Goal: Task Accomplishment & Management: Manage account settings

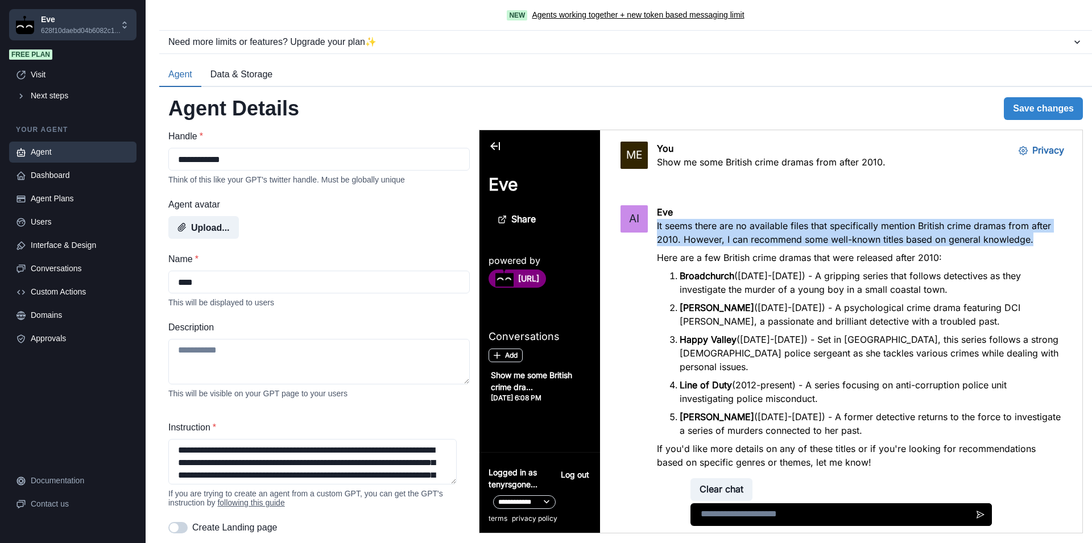
scroll to position [34, 0]
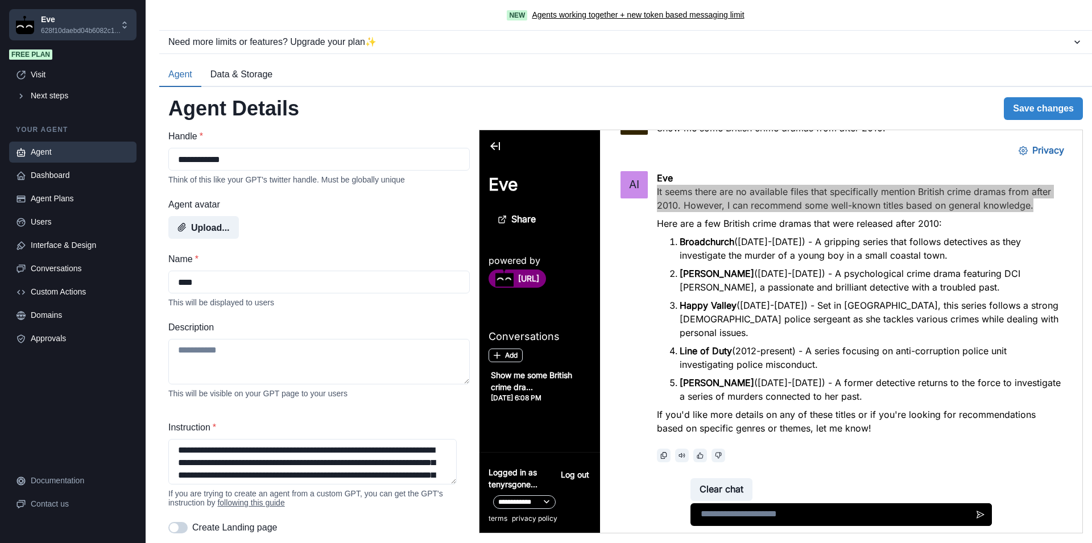
click at [56, 152] on div "Agent" at bounding box center [80, 152] width 99 height 12
click at [51, 173] on div "Dashboard" at bounding box center [80, 175] width 99 height 12
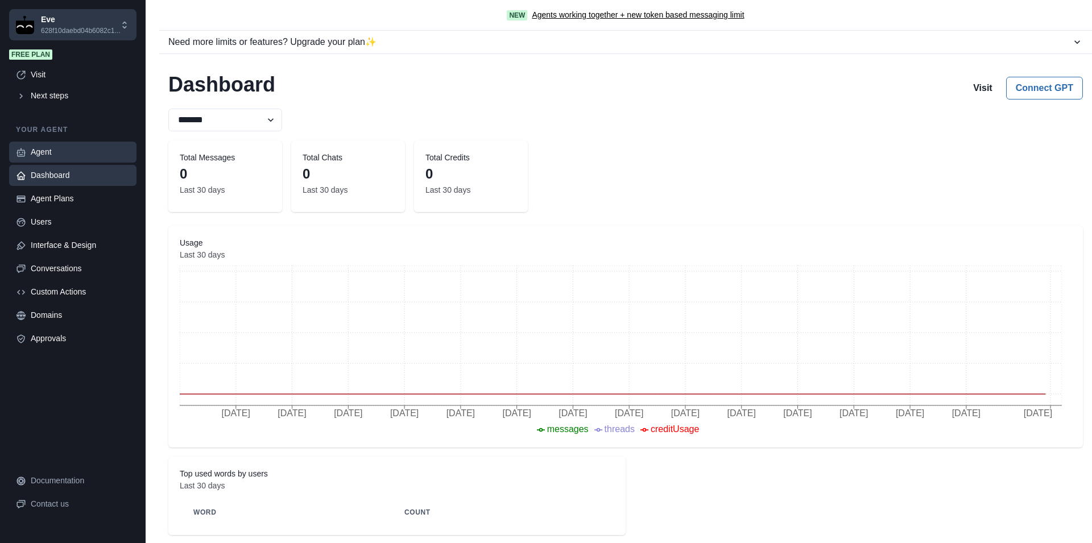
click at [45, 154] on div "Agent" at bounding box center [80, 152] width 99 height 12
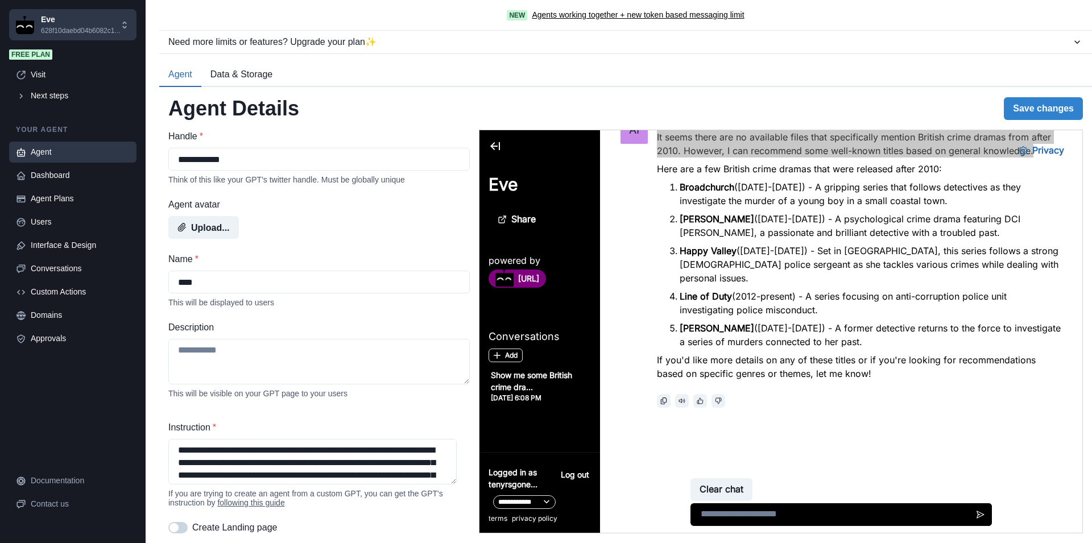
scroll to position [0, 0]
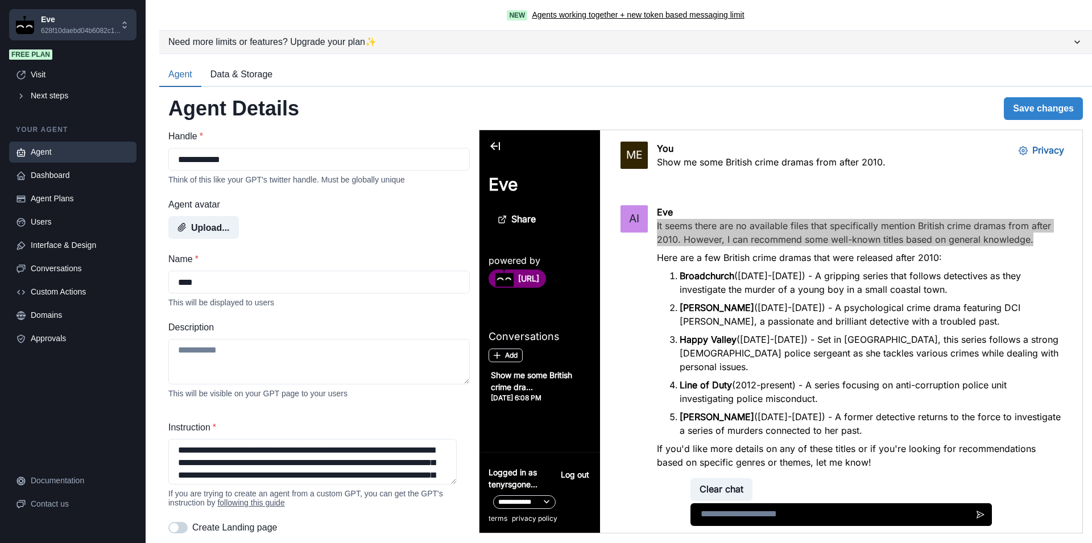
click at [1061, 42] on div "Need more limits or features? Upgrade your plan ✨" at bounding box center [619, 42] width 903 height 14
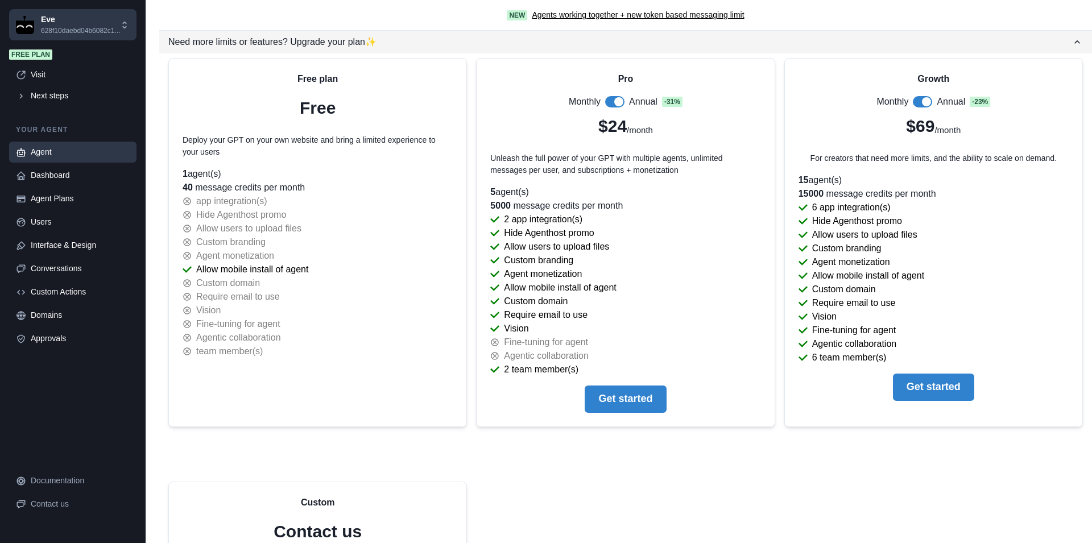
click at [1071, 44] on icon "button" at bounding box center [1076, 41] width 11 height 11
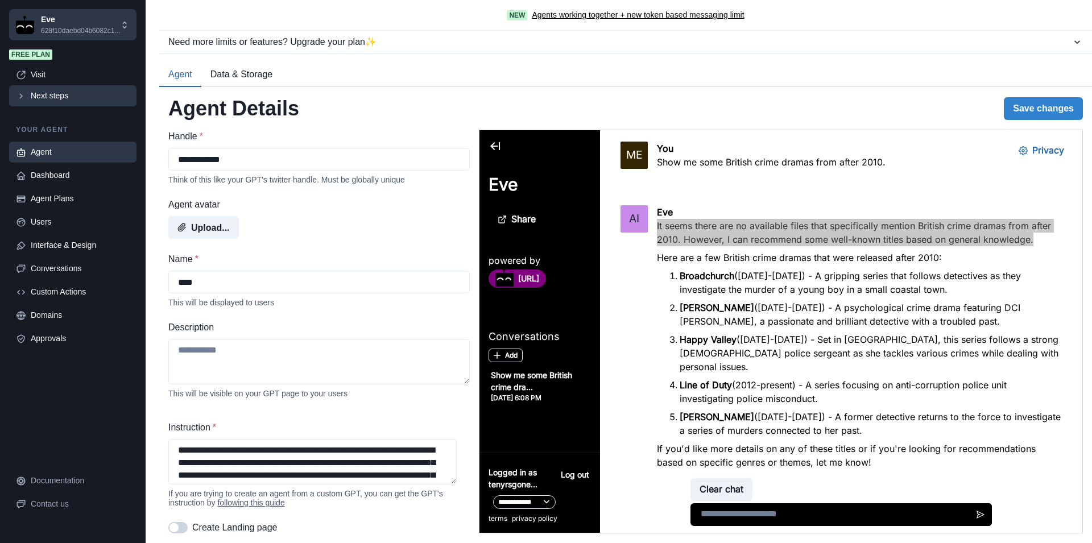
click at [59, 96] on div "Next steps" at bounding box center [80, 96] width 99 height 12
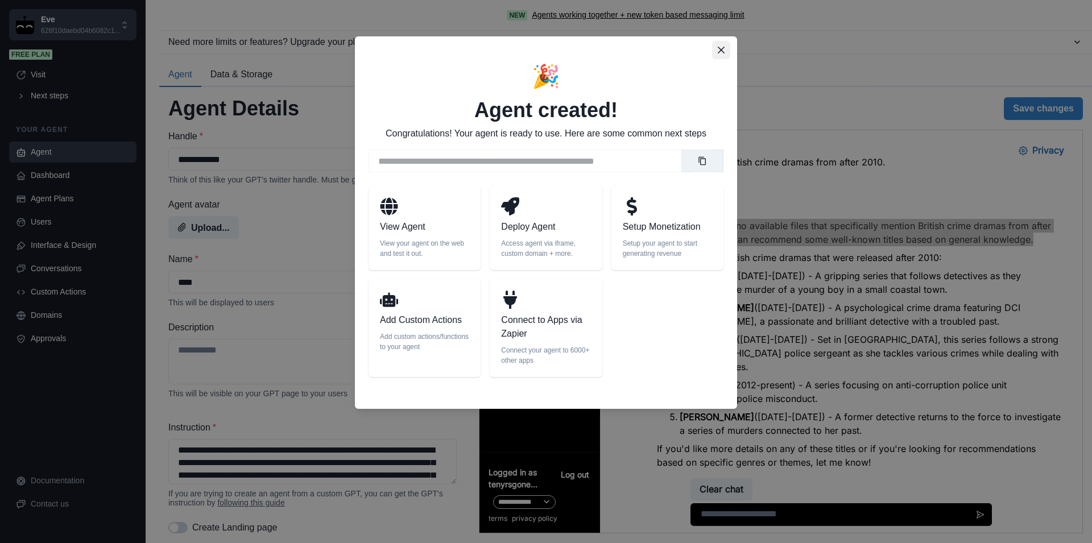
click at [721, 48] on icon "Close" at bounding box center [721, 50] width 7 height 7
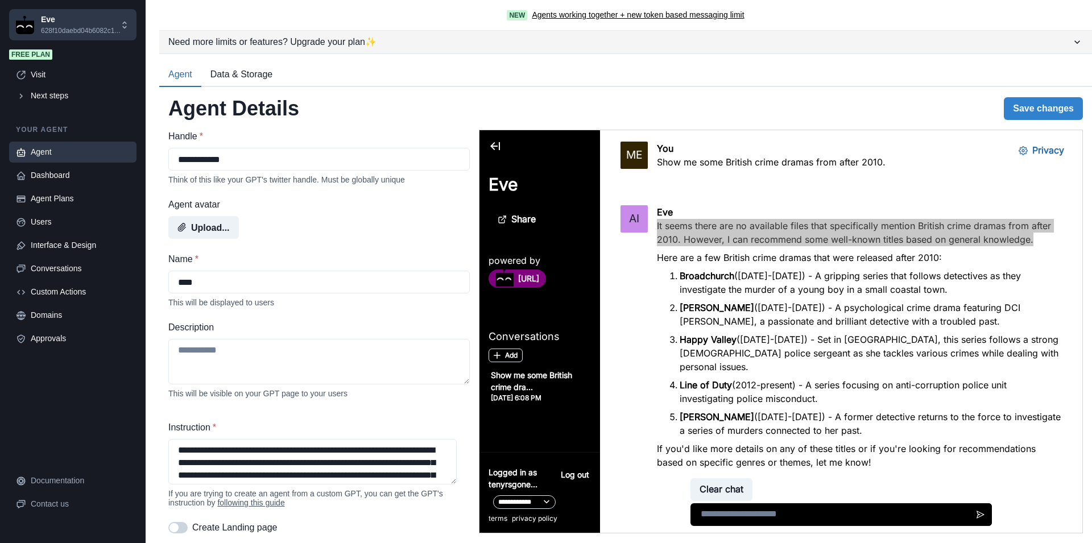
click at [347, 46] on div "Need more limits or features? Upgrade your plan ✨" at bounding box center [619, 42] width 903 height 14
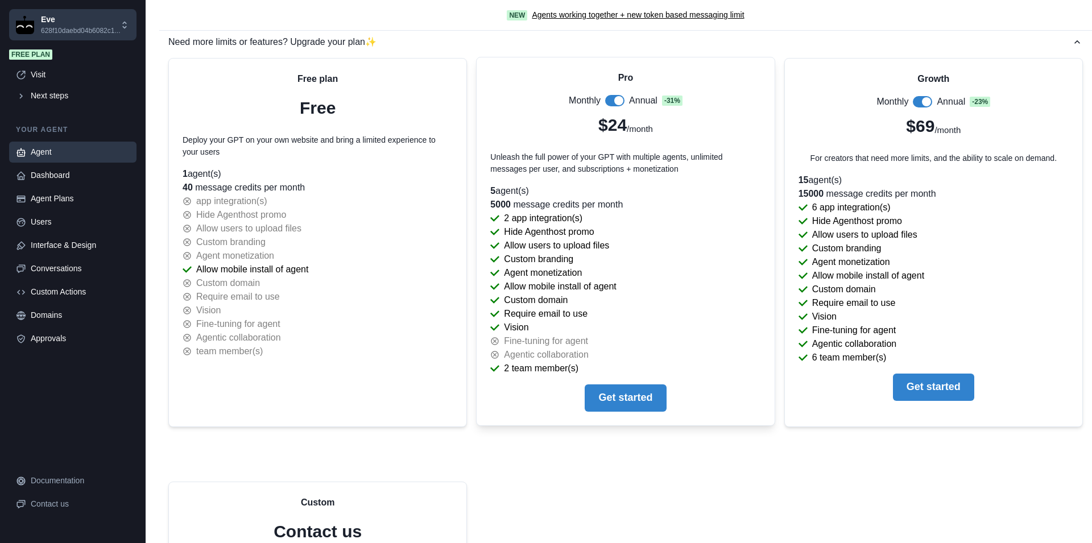
click at [611, 97] on span at bounding box center [614, 100] width 19 height 11
click at [61, 178] on div "Dashboard" at bounding box center [80, 175] width 99 height 12
click at [62, 156] on div "Agent" at bounding box center [80, 152] width 99 height 12
click at [64, 177] on div "Dashboard" at bounding box center [80, 175] width 99 height 12
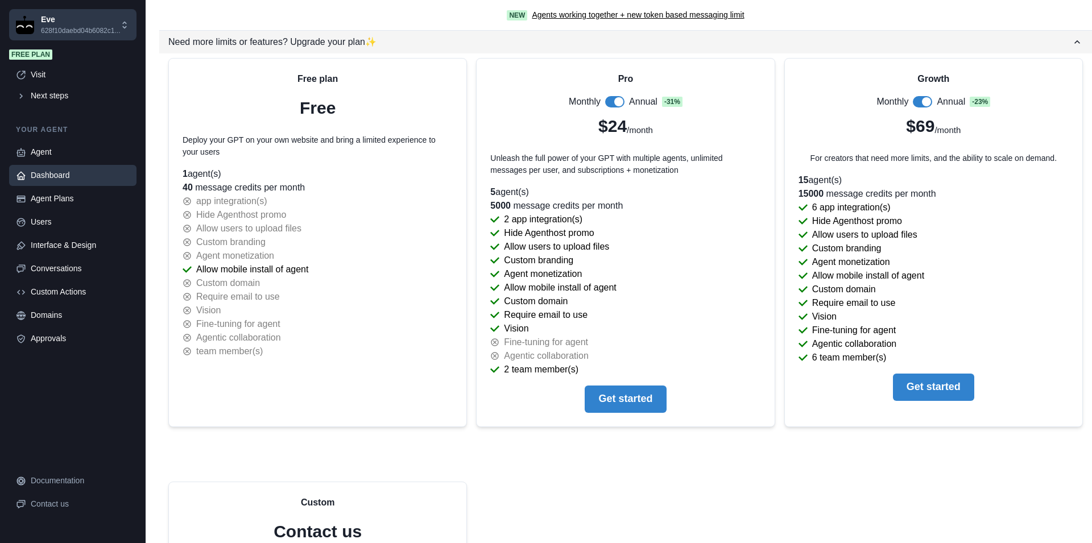
click at [1071, 44] on icon "button" at bounding box center [1076, 41] width 11 height 11
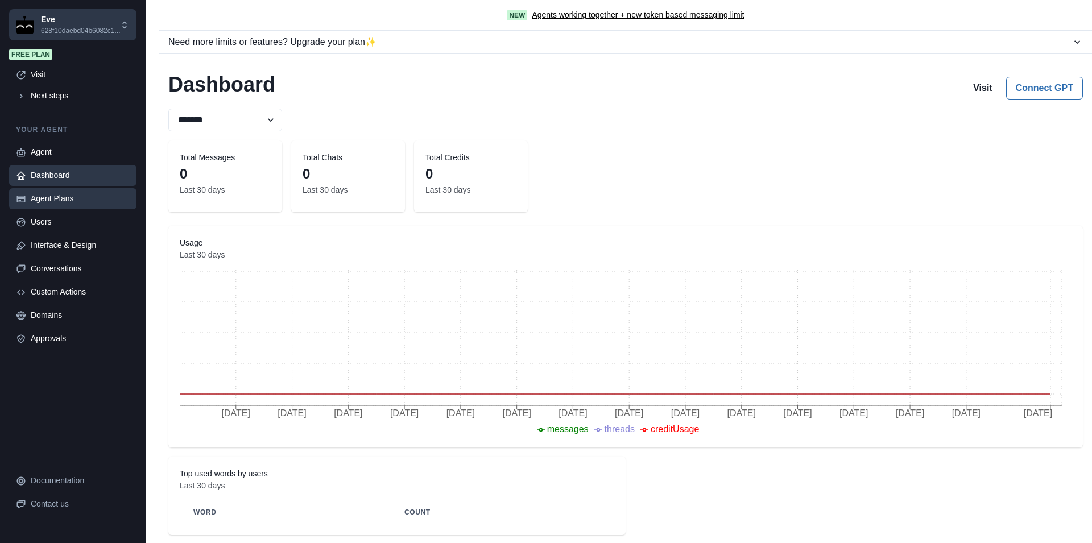
click at [56, 195] on div "Agent Plans" at bounding box center [80, 199] width 99 height 12
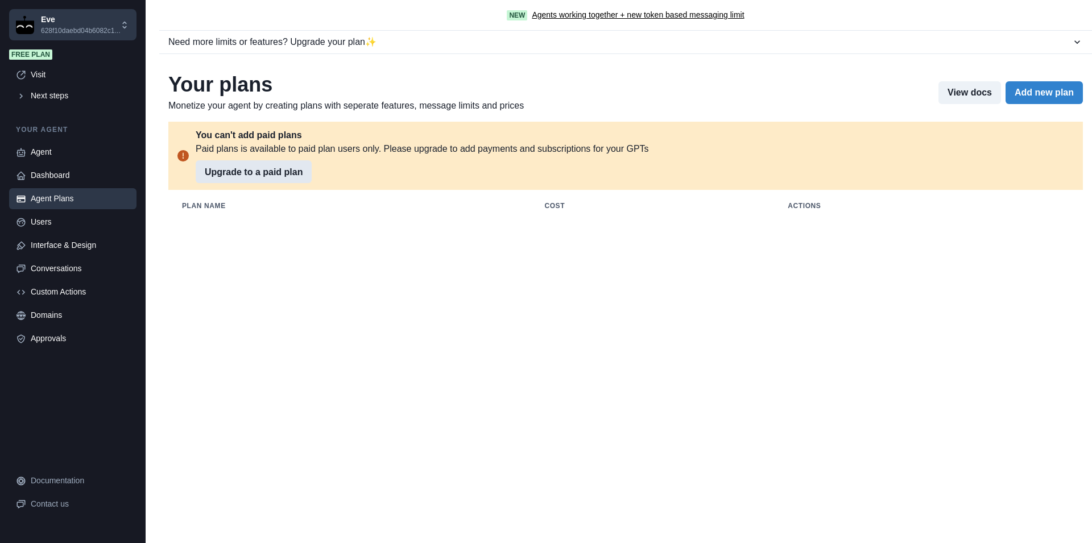
click at [218, 169] on button "Upgrade to a paid plan" at bounding box center [254, 171] width 116 height 23
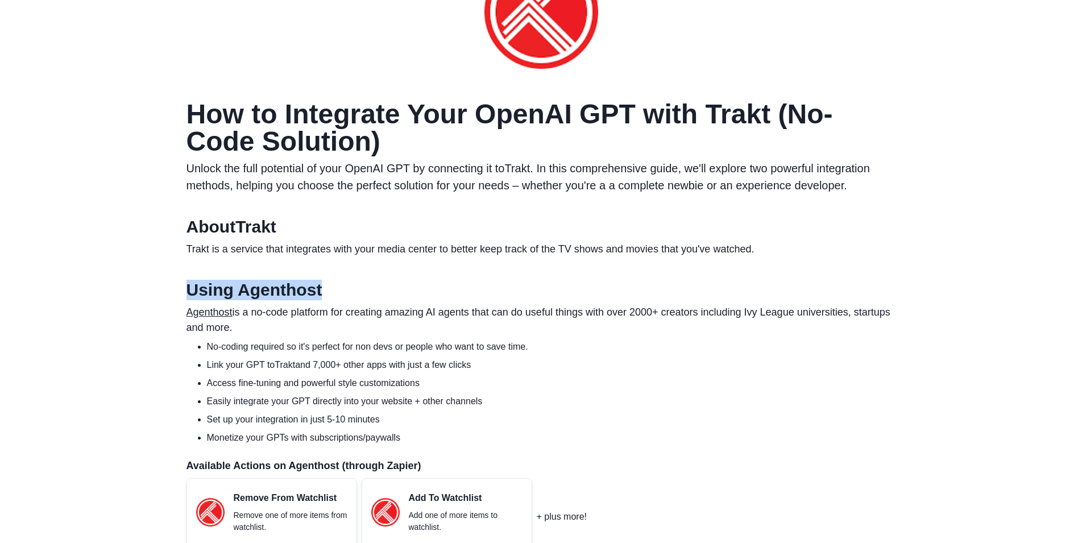
scroll to position [174, 0]
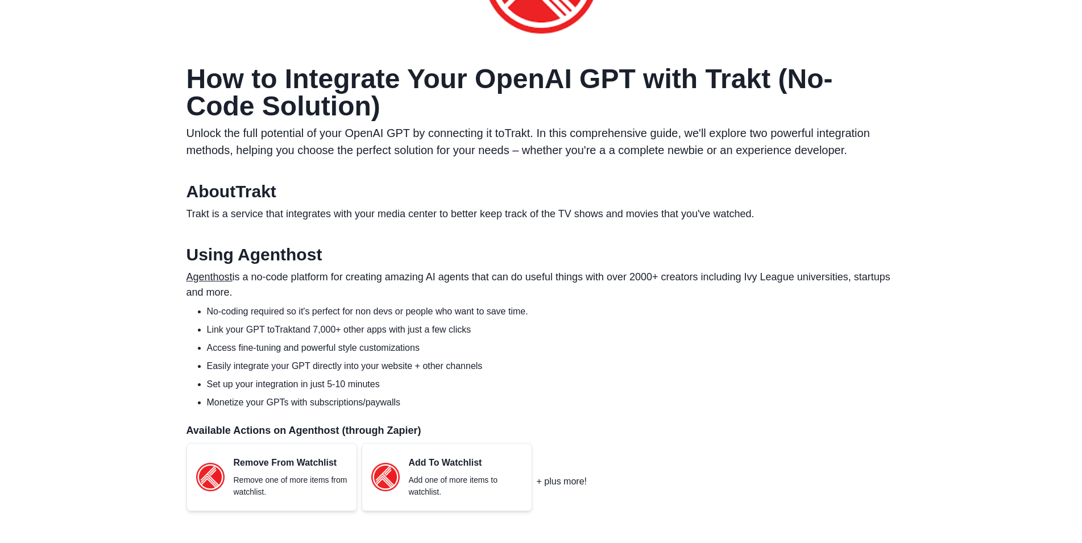
click at [379, 220] on p "Trakt is a service that integrates with your media center to better keep track …" at bounding box center [542, 213] width 710 height 15
click at [299, 257] on h2 "Using Agenthost" at bounding box center [542, 255] width 710 height 20
copy h2 "Agenthost"
